Goal: Information Seeking & Learning: Learn about a topic

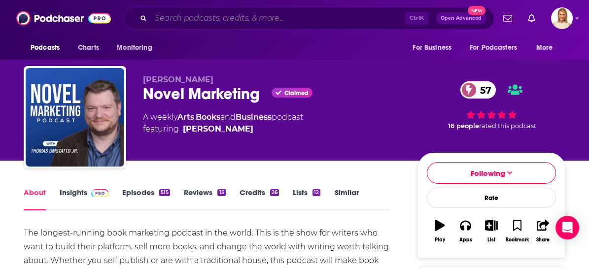
click at [274, 21] on input "Search podcasts, credits, & more..." at bounding box center [278, 18] width 254 height 16
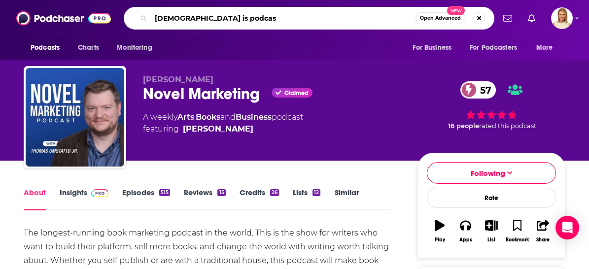
type input "[DEMOGRAPHIC_DATA] is podcast"
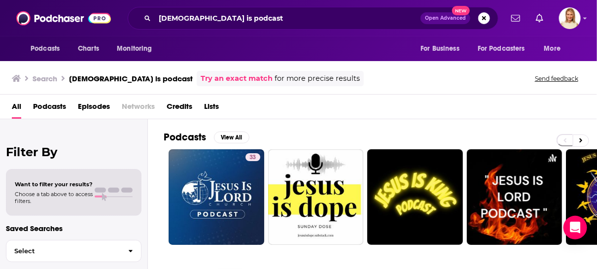
click at [46, 109] on span "Podcasts" at bounding box center [49, 109] width 33 height 20
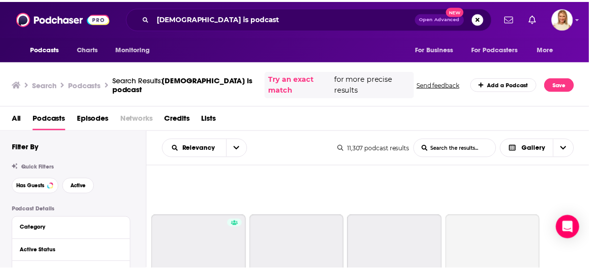
scroll to position [274, 0]
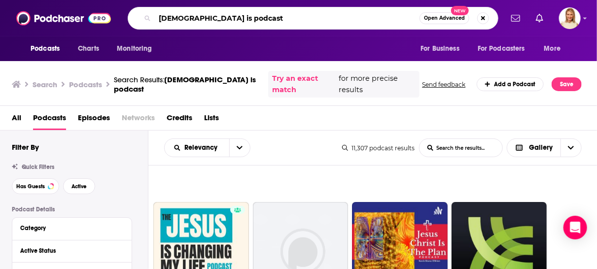
click at [224, 18] on input "[DEMOGRAPHIC_DATA] is podcast" at bounding box center [287, 18] width 265 height 16
drag, startPoint x: 224, startPoint y: 18, endPoint x: 150, endPoint y: 25, distance: 74.8
click at [150, 25] on div "[DEMOGRAPHIC_DATA] is podcast Open Advanced New" at bounding box center [313, 18] width 371 height 23
type input "o"
type input "homeschooling fiction books"
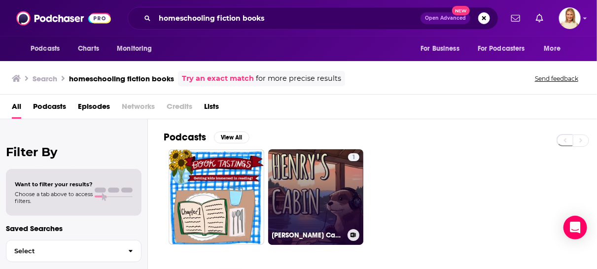
click at [319, 203] on link "1 [PERSON_NAME] Cabin" at bounding box center [316, 197] width 96 height 96
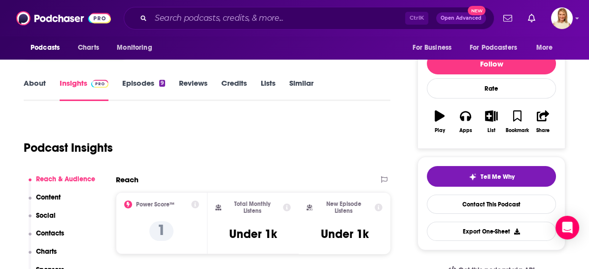
scroll to position [109, 0]
click at [34, 82] on link "About" at bounding box center [35, 89] width 22 height 23
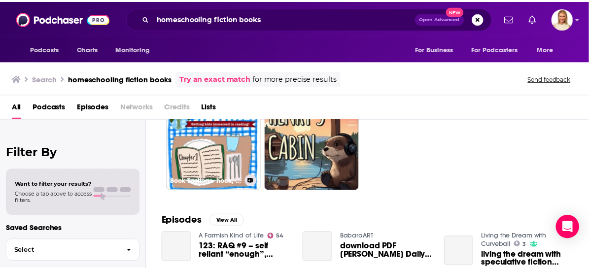
scroll to position [55, 0]
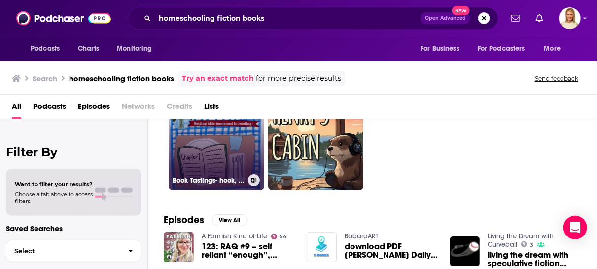
click at [200, 145] on link "Book Tastings- hook, chapter 1 reading, read aloud, circle time, picture books,…" at bounding box center [217, 143] width 96 height 96
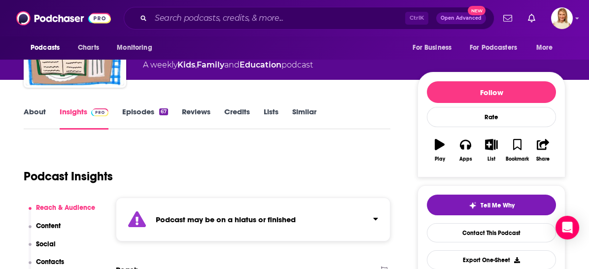
scroll to position [55, 0]
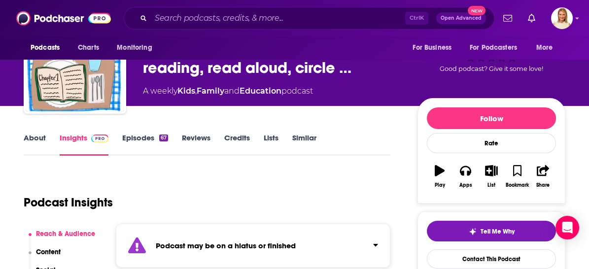
click at [39, 137] on link "About" at bounding box center [35, 144] width 22 height 23
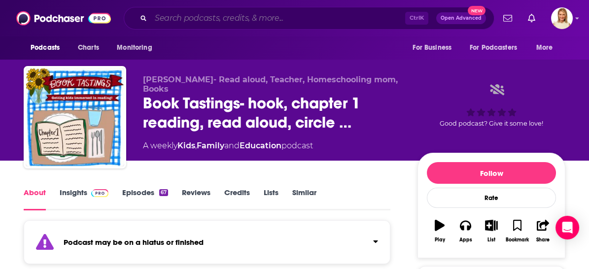
click at [262, 20] on input "Search podcasts, credits, & more..." at bounding box center [278, 18] width 254 height 16
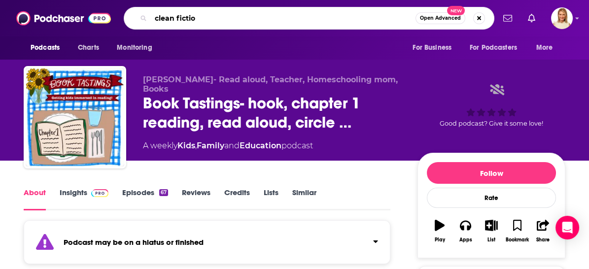
type input "clean fiction"
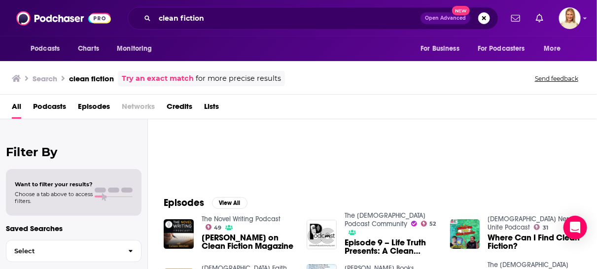
scroll to position [55, 0]
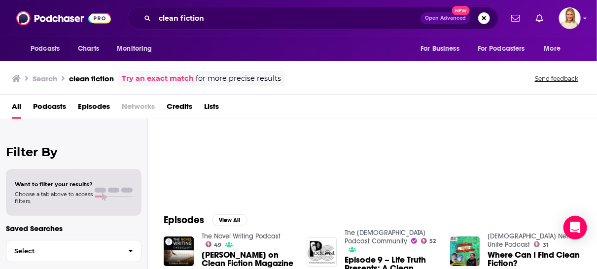
click at [51, 104] on span "Podcasts" at bounding box center [49, 109] width 33 height 20
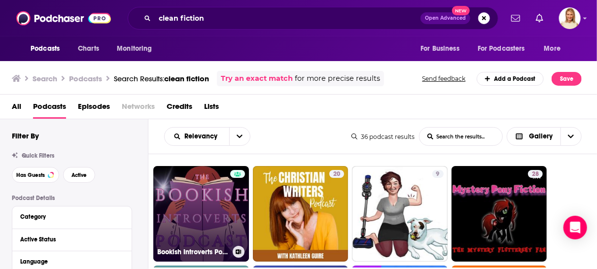
click at [198, 201] on link "Bookish Introverts Podcast: [PERSON_NAME]/Clean Fiction Book Talks" at bounding box center [201, 214] width 96 height 96
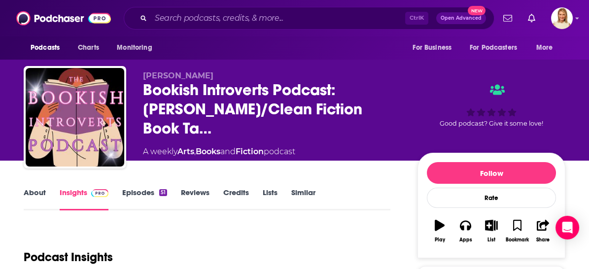
click at [42, 191] on link "About" at bounding box center [35, 199] width 22 height 23
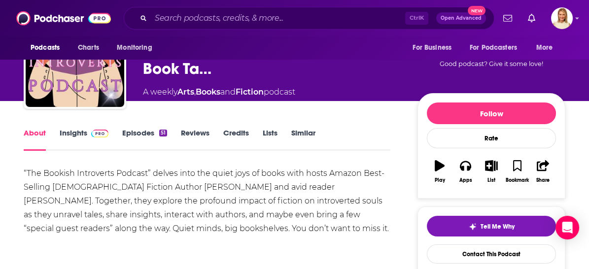
scroll to position [55, 0]
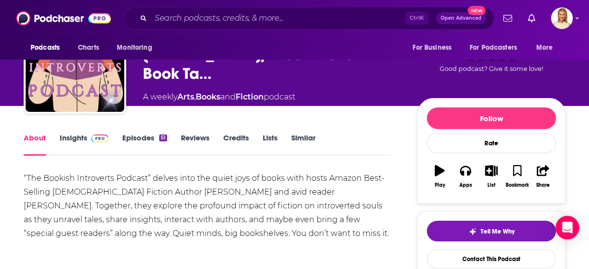
click at [141, 137] on link "Episodes 51" at bounding box center [144, 144] width 45 height 23
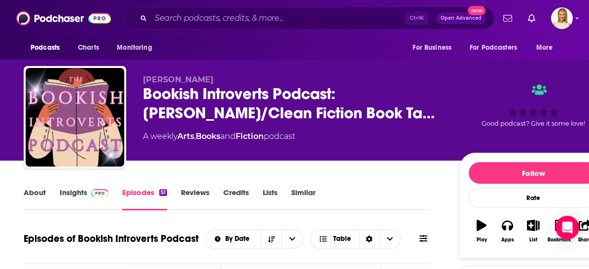
scroll to position [109, 0]
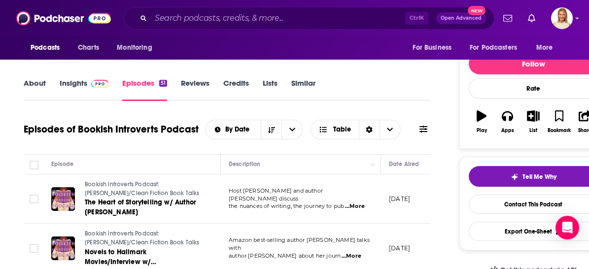
click at [32, 81] on link "About" at bounding box center [35, 89] width 22 height 23
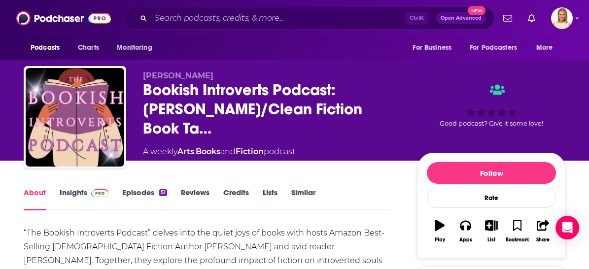
scroll to position [109, 0]
